Goal: Task Accomplishment & Management: Use online tool/utility

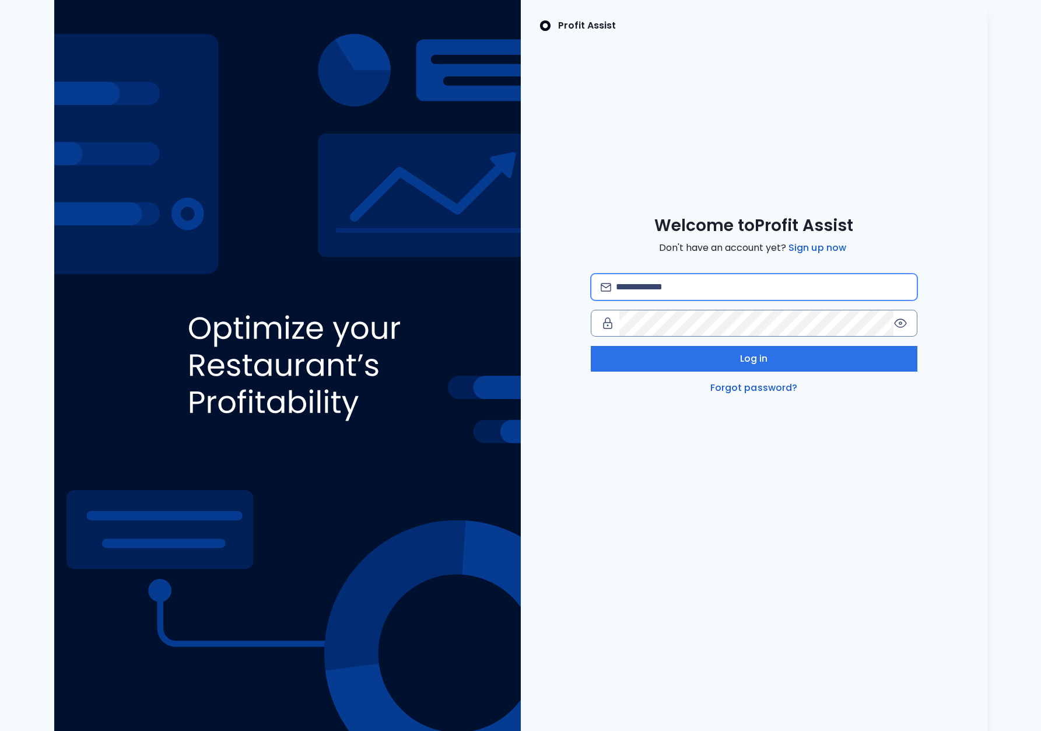
click at [675, 276] on input "email" at bounding box center [761, 287] width 291 height 26
type input "*"
type input "**********"
